Goal: Find specific page/section: Find specific page/section

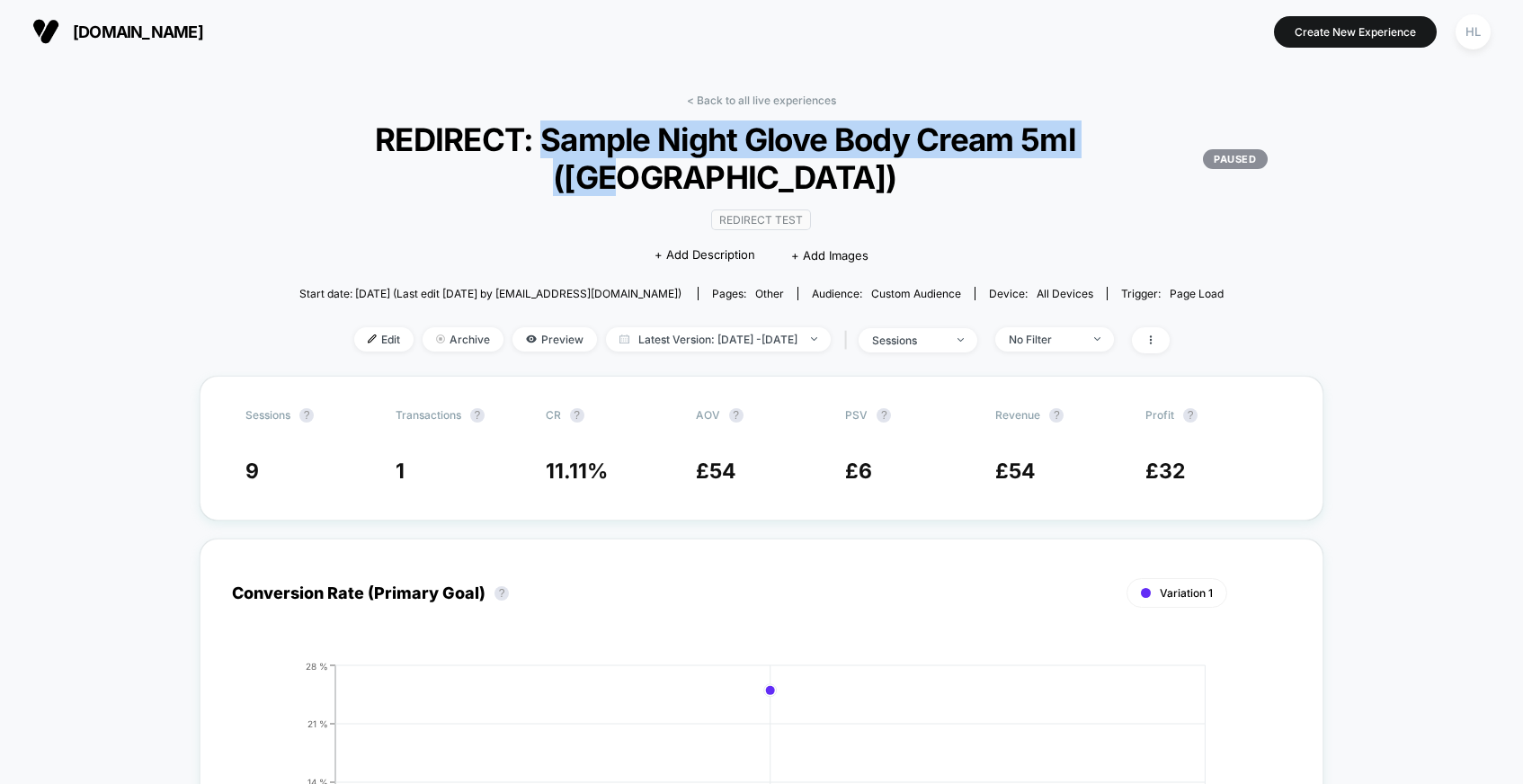
drag, startPoint x: 501, startPoint y: 141, endPoint x: 1111, endPoint y: 152, distance: 610.1
click at [1111, 152] on span "REDIRECT: Sample Night Glove Body Cream 5ml (UK) PAUSED" at bounding box center [762, 159] width 1011 height 76
click at [503, 139] on span "REDIRECT: Sample Night Glove Body Cream 5ml (UK) PAUSED" at bounding box center [762, 159] width 1011 height 76
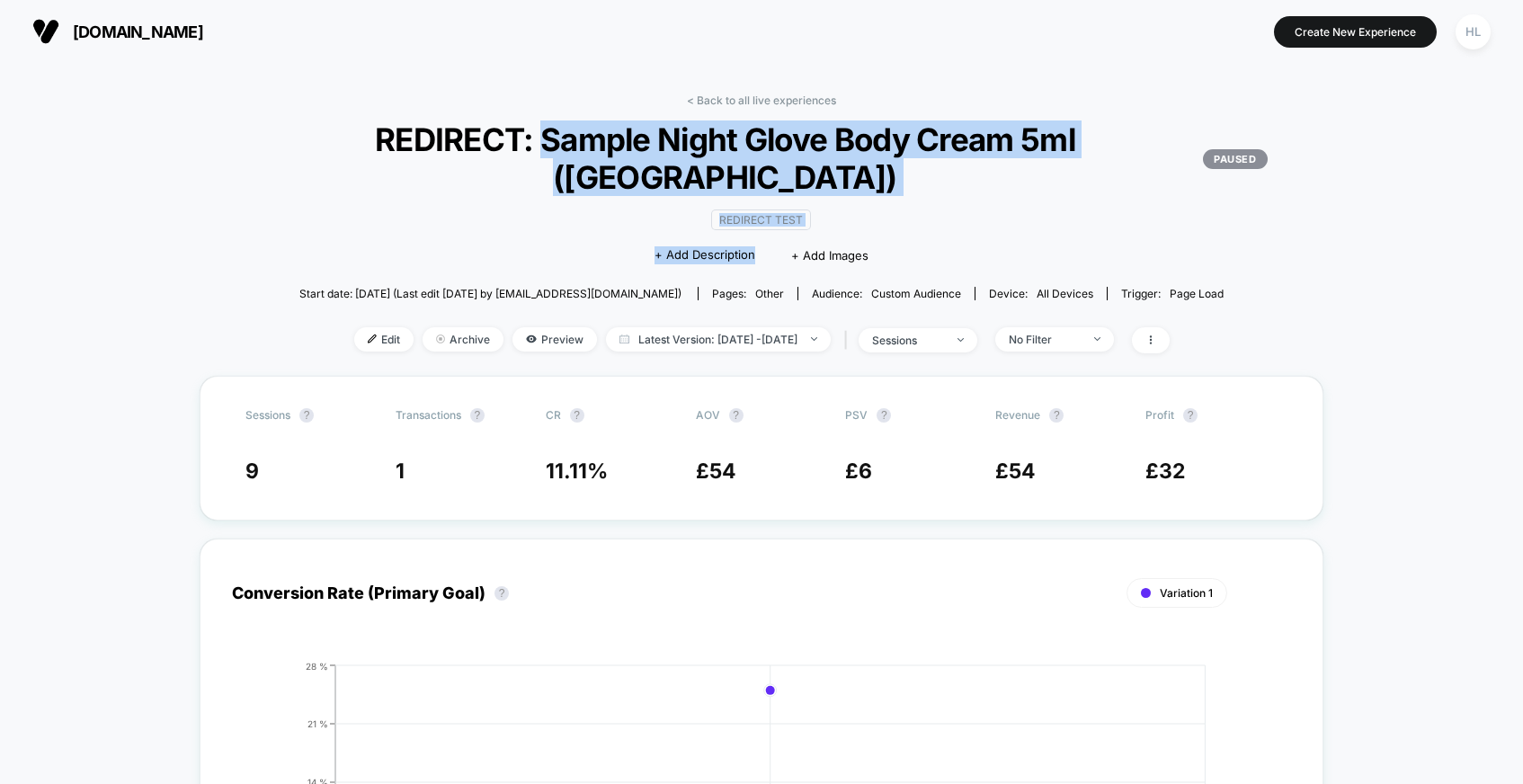
drag, startPoint x: 507, startPoint y: 135, endPoint x: 863, endPoint y: 157, distance: 356.7
click at [863, 157] on span "REDIRECT: Sample Night Glove Body Cream 5ml (UK) PAUSED" at bounding box center [762, 159] width 1011 height 76
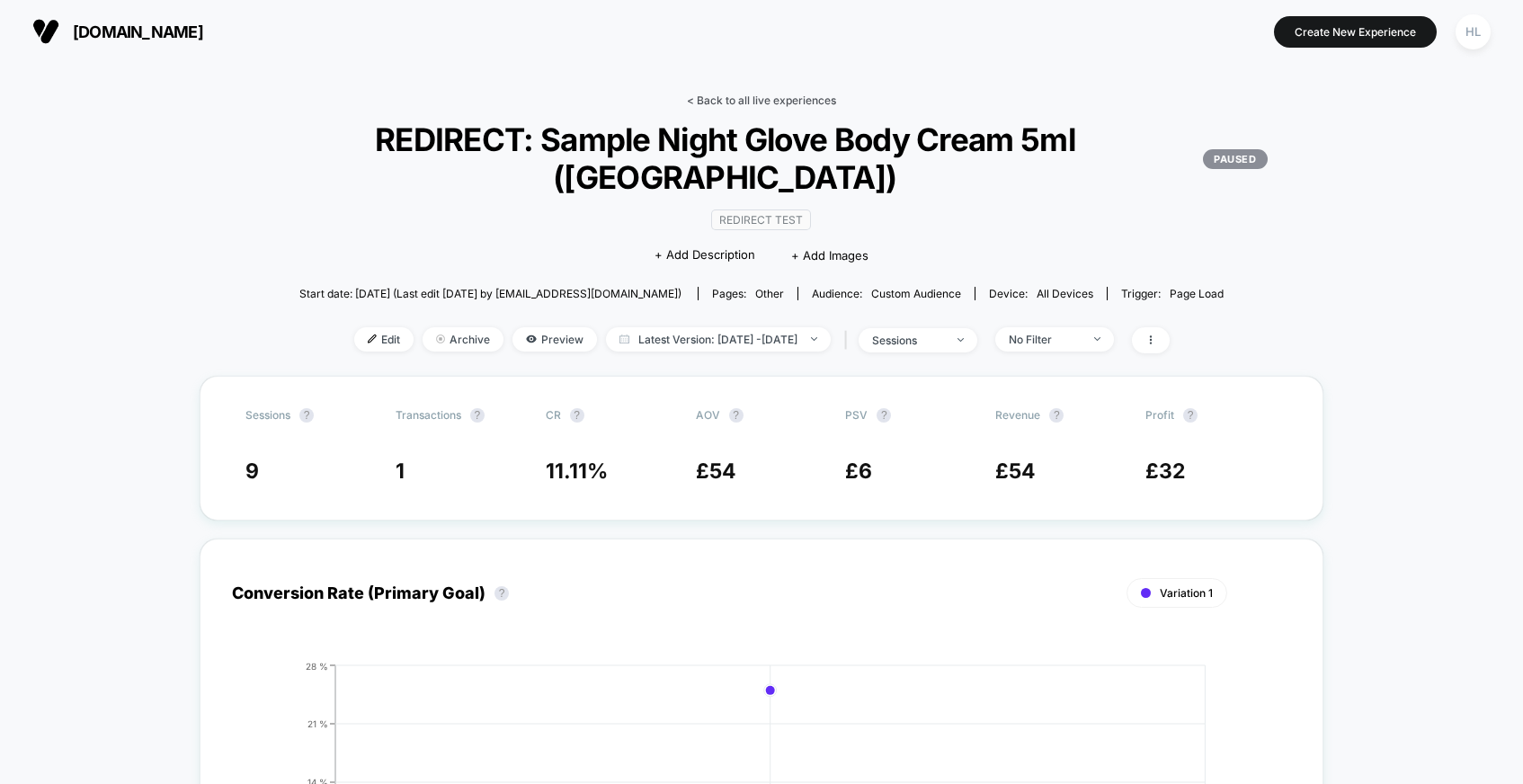
click at [721, 96] on link "< Back to all live experiences" at bounding box center [761, 100] width 149 height 13
